Goal: Information Seeking & Learning: Learn about a topic

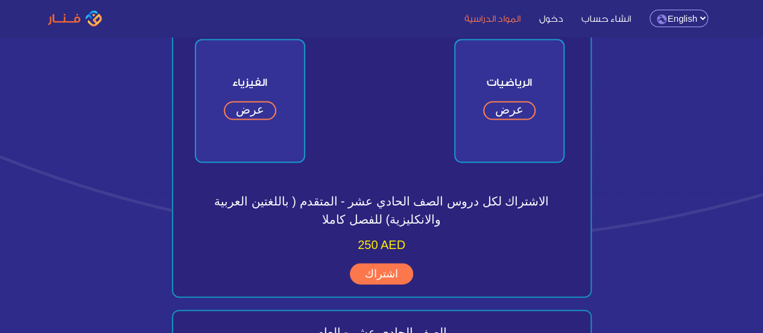
scroll to position [1207, 0]
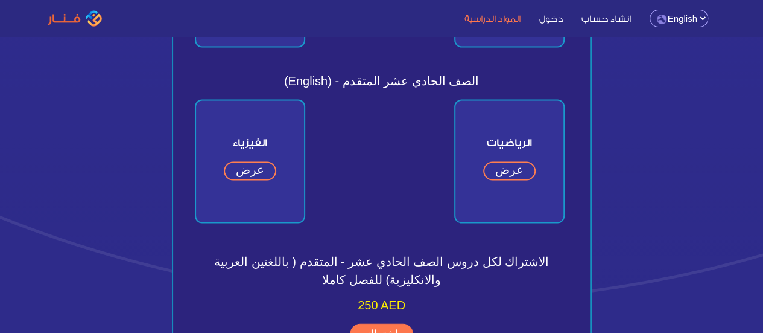
click at [496, 173] on link "عرض" at bounding box center [509, 171] width 53 height 19
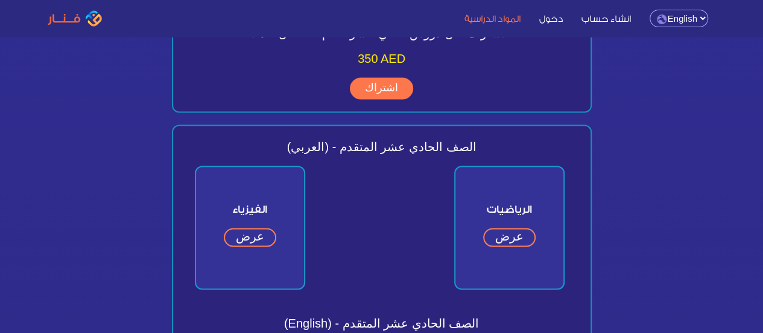
scroll to position [1086, 0]
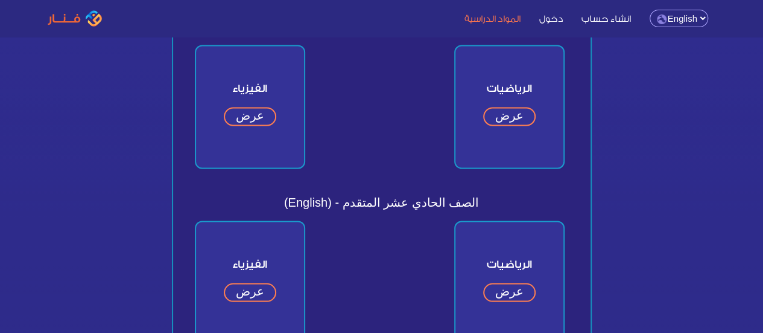
click at [518, 292] on link "عرض" at bounding box center [509, 291] width 53 height 19
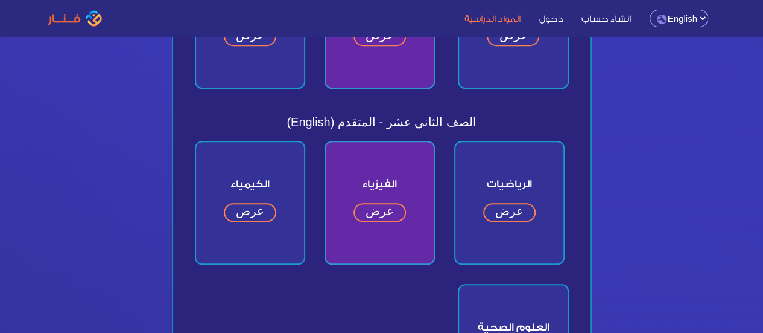
scroll to position [302, 0]
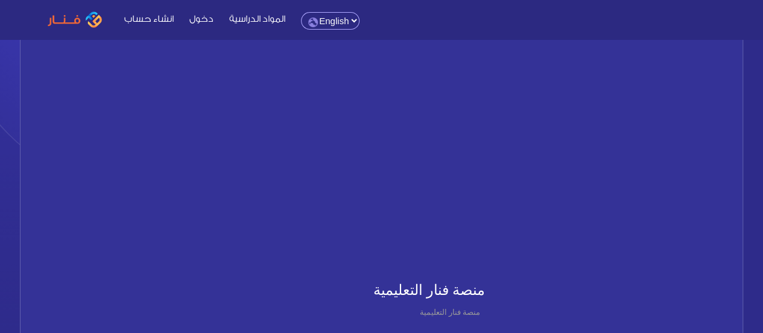
scroll to position [60, 0]
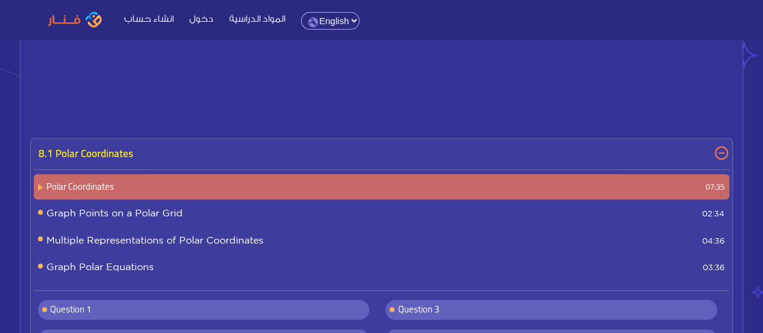
click at [101, 142] on p "8.1 Polar Coordinates" at bounding box center [381, 153] width 695 height 25
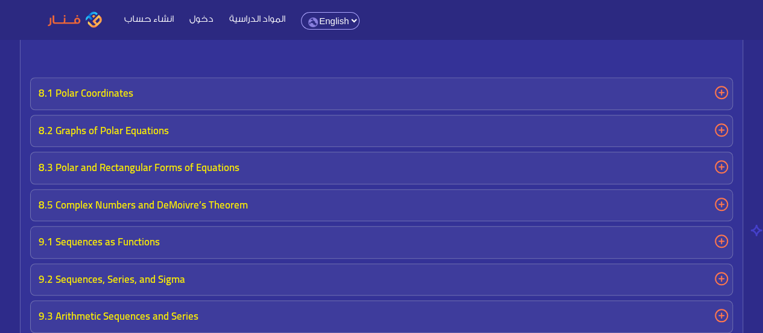
scroll to position [664, 0]
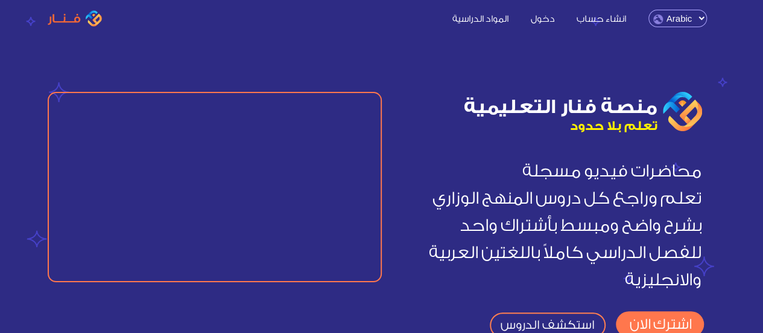
scroll to position [60, 0]
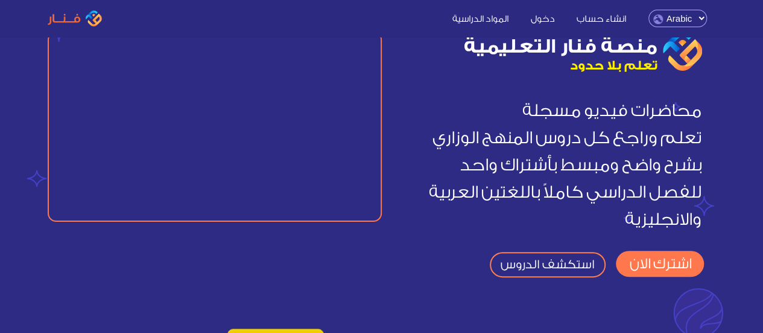
click at [665, 258] on link "اشترك الان" at bounding box center [660, 263] width 88 height 26
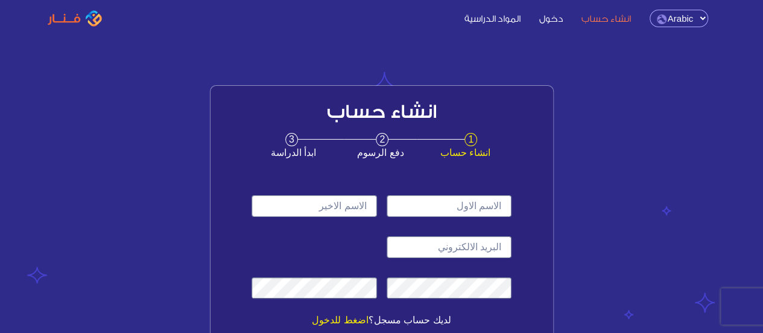
click at [487, 24] on link "المواد الدراسية" at bounding box center [493, 17] width 72 height 13
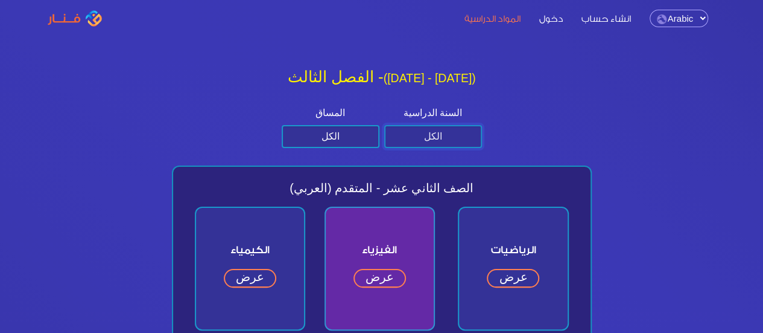
click at [444, 142] on select "الكل الصف الثاني عشر الصف الحادي عشر الصف العاشر الصف التاسع" at bounding box center [433, 136] width 98 height 23
select select "الحادي عشر"
click at [384, 125] on select "الكل الصف الثاني عشر الصف الحادي عشر الصف العاشر الصف التاسع" at bounding box center [433, 136] width 98 height 23
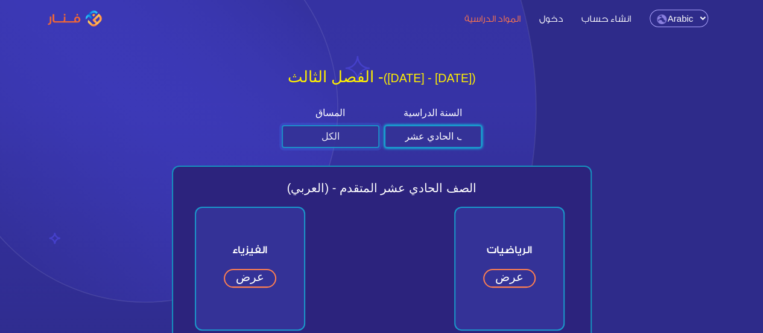
click at [363, 137] on select "الكل متقدم عام" at bounding box center [331, 136] width 98 height 23
select select "المتقدم"
click at [282, 125] on select "الكل متقدم عام" at bounding box center [331, 136] width 98 height 23
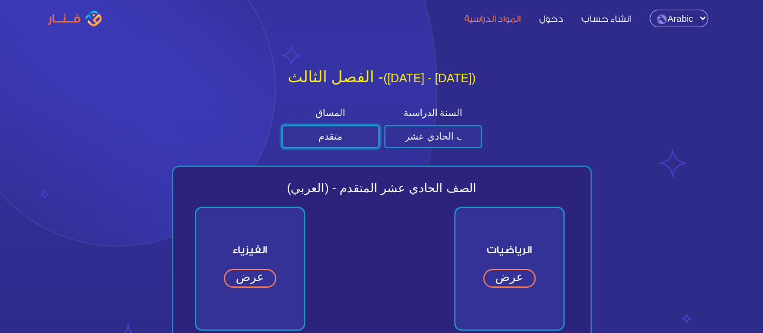
click at [445, 139] on select "الكل الصف الثاني عشر الصف الحادي عشر الصف العاشر الصف التاسع" at bounding box center [433, 136] width 98 height 23
click at [437, 141] on select "الكل الصف الثاني عشر الصف الحادي عشر الصف العاشر الصف التاسع" at bounding box center [433, 136] width 98 height 23
select select "all"
click at [384, 125] on select "الكل الصف الثاني عشر الصف الحادي عشر الصف العاشر الصف التاسع" at bounding box center [433, 136] width 98 height 23
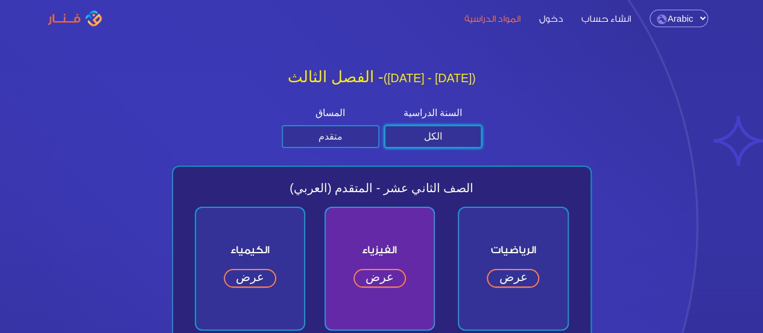
drag, startPoint x: 355, startPoint y: 129, endPoint x: 355, endPoint y: 138, distance: 9.7
click at [355, 129] on select "الكل متقدم عام" at bounding box center [331, 136] width 98 height 23
select select "all"
click at [282, 125] on select "الكل متقدم عام" at bounding box center [331, 136] width 98 height 23
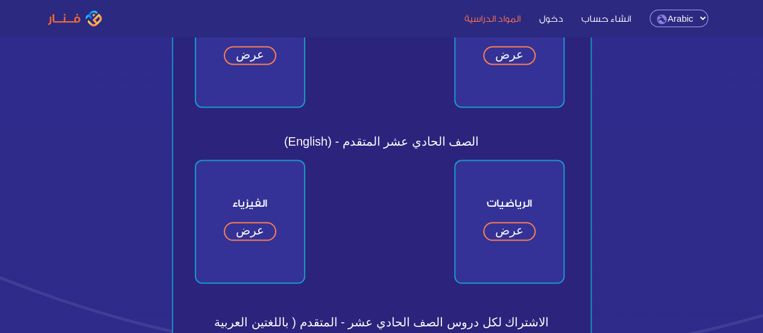
scroll to position [1207, 0]
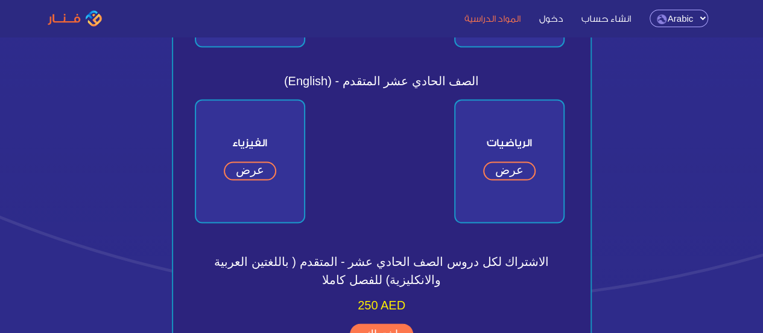
click at [500, 176] on link "عرض" at bounding box center [509, 171] width 53 height 19
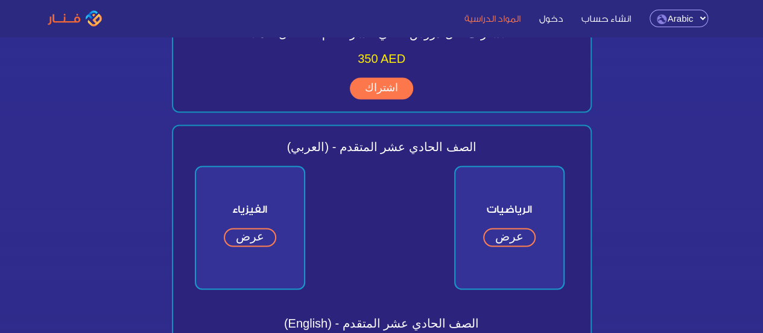
scroll to position [1086, 0]
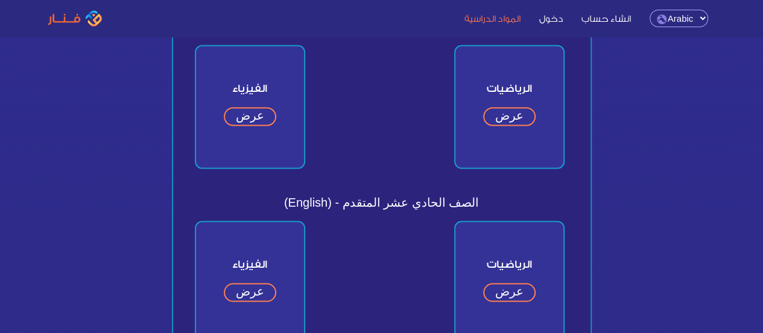
drag, startPoint x: 486, startPoint y: 0, endPoint x: 278, endPoint y: 66, distance: 218.4
click at [279, 70] on span "الفيزياء" at bounding box center [250, 88] width 108 height 36
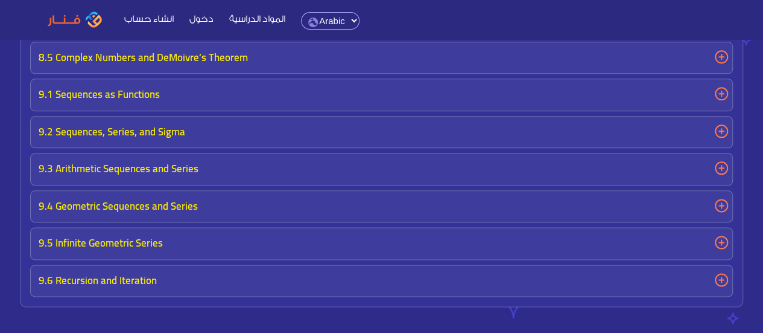
scroll to position [724, 0]
